Goal: Navigation & Orientation: Find specific page/section

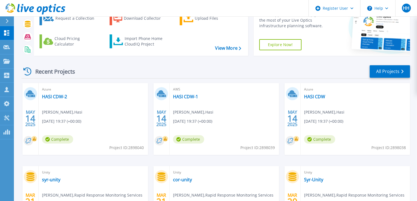
scroll to position [107, 0]
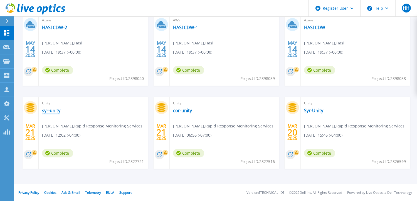
click at [54, 108] on link "syr-unity" at bounding box center [51, 111] width 18 height 6
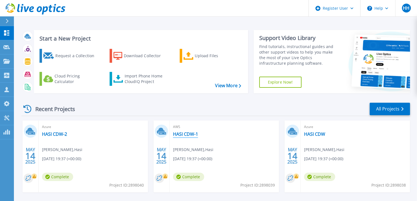
click at [192, 134] on link "HASI CDW-1" at bounding box center [185, 134] width 25 height 6
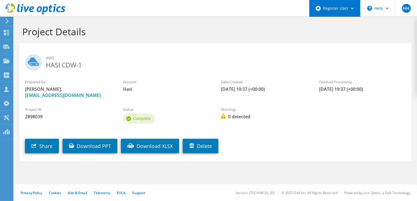
click at [354, 9] on div "Register User" at bounding box center [334, 8] width 51 height 17
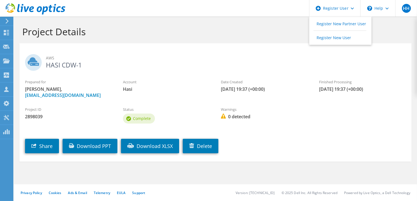
click at [392, 46] on div "AWS HASI CDW-1" at bounding box center [215, 61] width 392 height 30
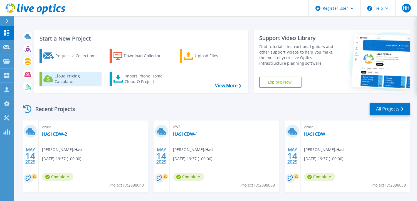
click at [83, 79] on div "Cloud Pricing Calculator" at bounding box center [76, 78] width 44 height 11
